Goal: Task Accomplishment & Management: Manage account settings

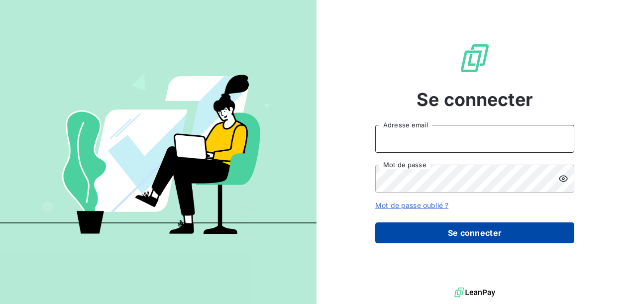
type input "[PERSON_NAME][EMAIL_ADDRESS][DOMAIN_NAME]"
click at [459, 227] on button "Se connecter" at bounding box center [474, 232] width 199 height 21
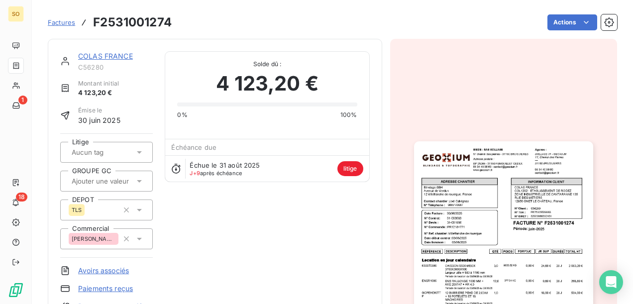
click at [459, 227] on img "button" at bounding box center [503, 267] width 179 height 253
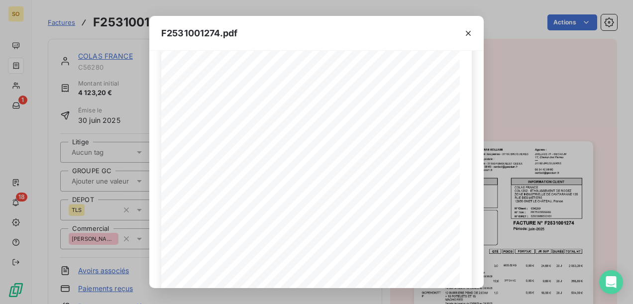
scroll to position [118, 0]
click at [468, 32] on icon "button" at bounding box center [468, 33] width 5 height 5
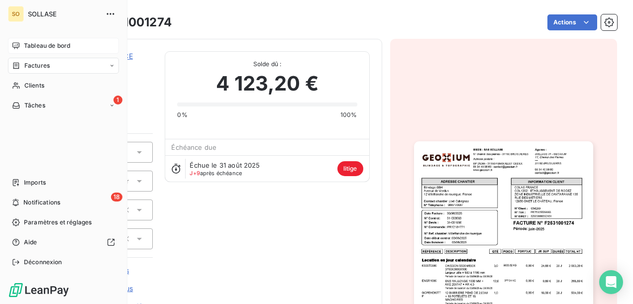
click at [27, 45] on span "Tableau de bord" at bounding box center [47, 45] width 46 height 9
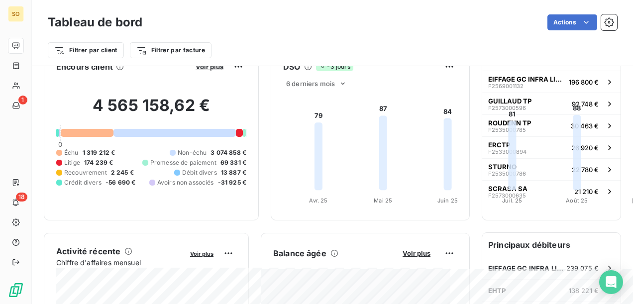
scroll to position [33, 0]
